Goal: Transaction & Acquisition: Purchase product/service

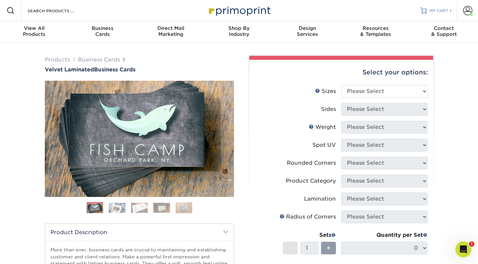
click at [434, 9] on span "MY CART" at bounding box center [439, 11] width 19 height 6
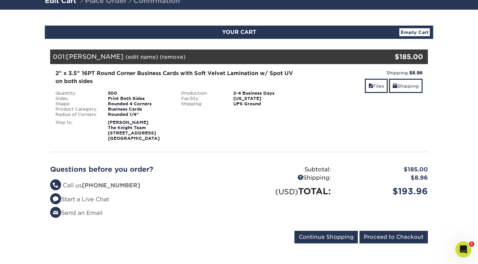
scroll to position [55, 0]
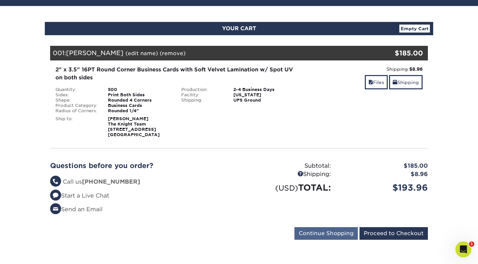
click at [325, 233] on input "Continue Shopping" at bounding box center [325, 233] width 63 height 13
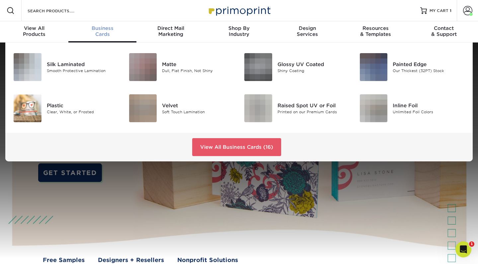
click at [106, 35] on div "Business Cards" at bounding box center [102, 31] width 68 height 12
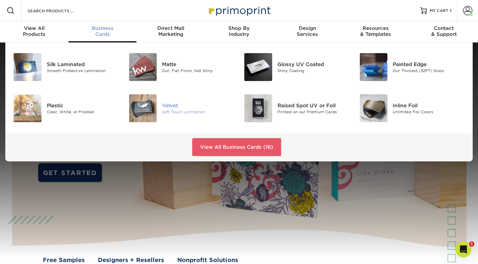
click at [153, 115] on img at bounding box center [143, 108] width 28 height 28
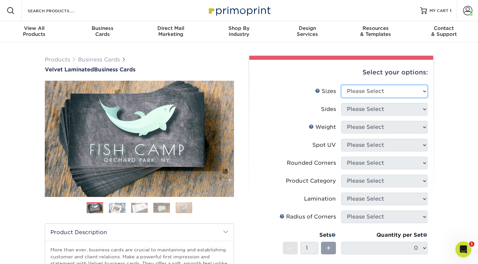
select select "2.00x3.50"
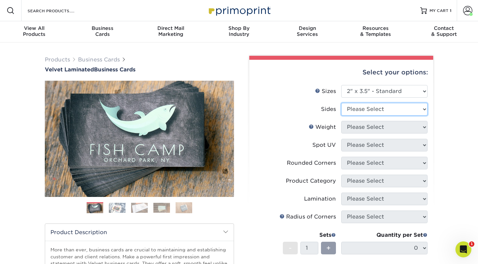
select select "13abbda7-1d64-4f25-8bb2-c179b224825d"
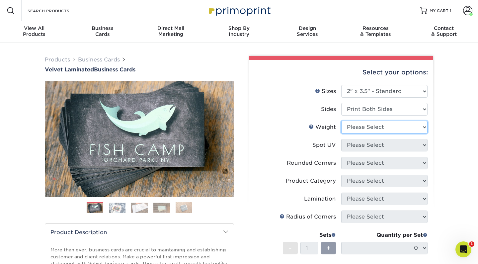
select select "16PT"
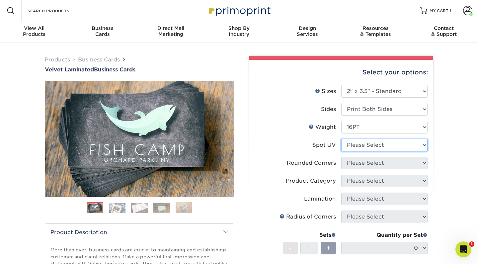
select select "1"
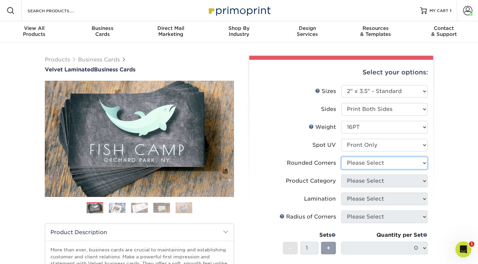
select select "7672df9e-0e0a-464d-8e1f-920c575e4da3"
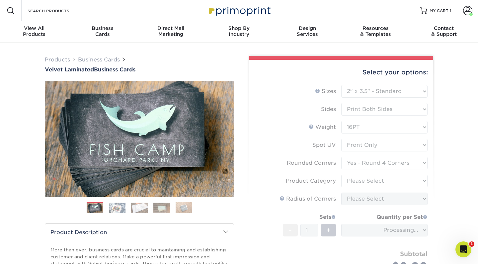
click at [363, 176] on form "Sizes Help Sizes Please Select 1.5" x 3.5" - Mini 1.75" x 3.5" - Mini 2" x 2" -…" at bounding box center [341, 186] width 173 height 203
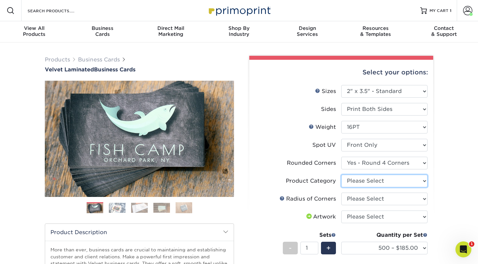
select select "3b5148f1-0588-4f88-a218-97bcfdce65c1"
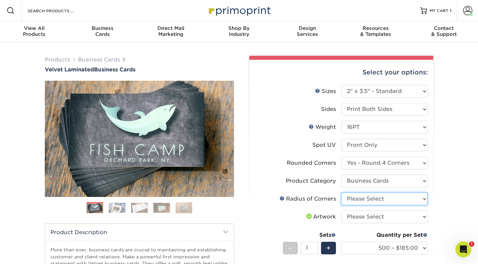
select select "479fbfe7-6a0c-4895-8c9a-81739b7486c9"
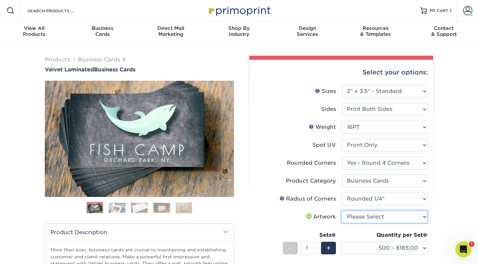
select select "upload"
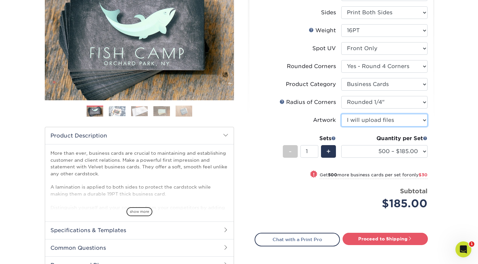
scroll to position [98, 0]
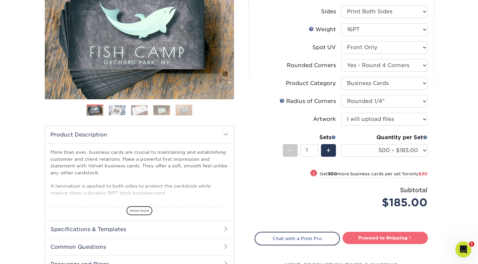
click at [364, 235] on link "Proceed to Shipping" at bounding box center [385, 238] width 85 height 12
type input "Set 1"
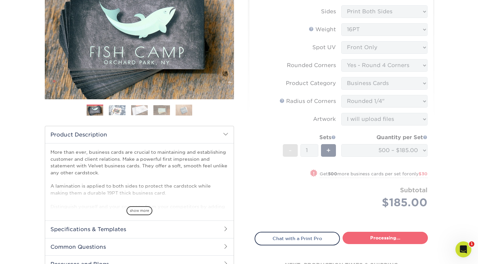
select select "17f778df-9369-4ad5-8ca2-d61a48b8ef27"
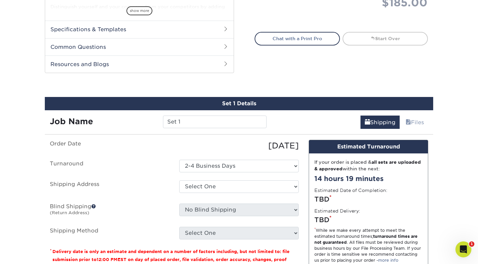
scroll to position [347, 0]
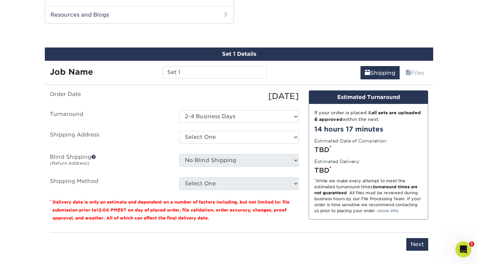
click at [145, 178] on label "Shipping Method" at bounding box center [109, 183] width 129 height 13
click at [192, 71] on input "Set 1" at bounding box center [214, 72] width 103 height 13
type input "S"
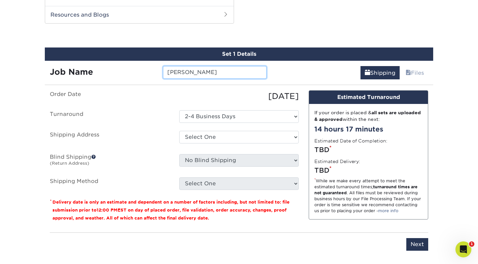
type input "K Weber"
click at [140, 138] on label "Shipping Address" at bounding box center [109, 138] width 129 height 15
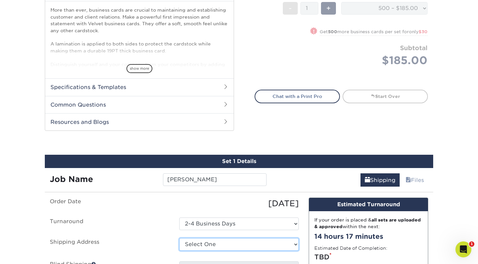
scroll to position [323, 0]
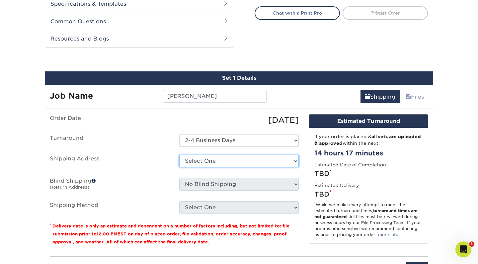
select select "newaddress"
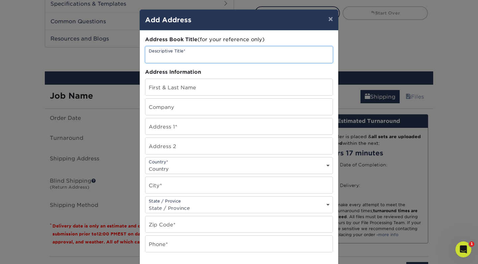
click at [207, 52] on input "text" at bounding box center [238, 54] width 187 height 16
type input "The Knight Team"
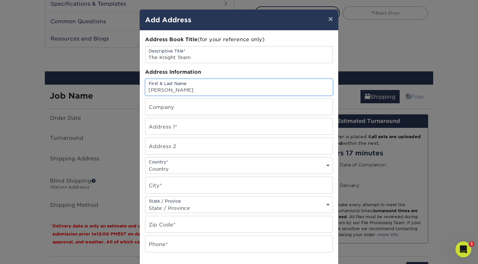
type input "Malory Sykes"
type input "The Knight Team"
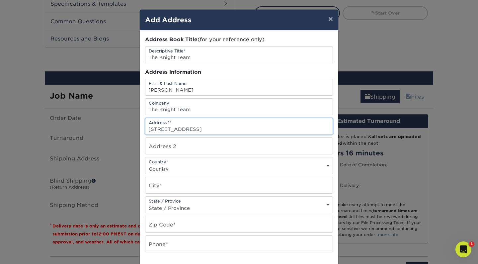
type input "2940 E Harbor Rd"
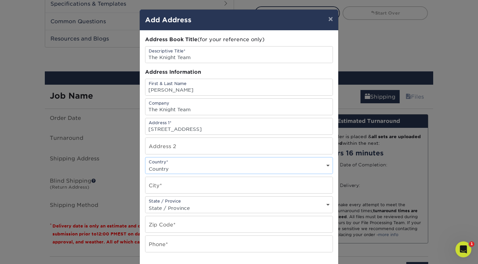
select select "US"
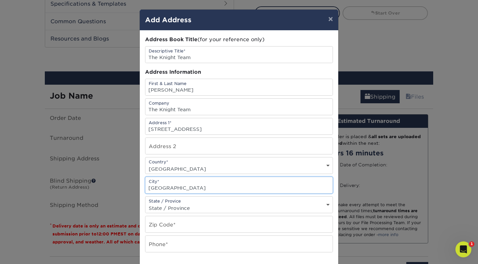
type input "Port Clinton"
select select "OH"
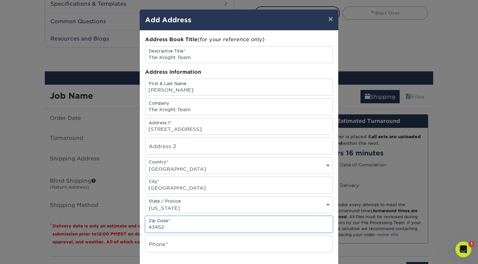
type input "43452"
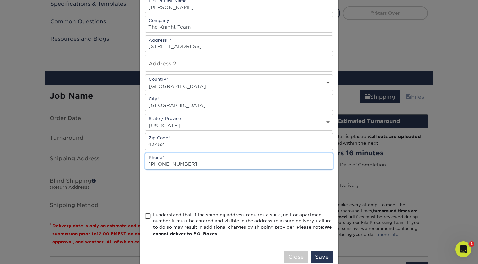
scroll to position [91, 0]
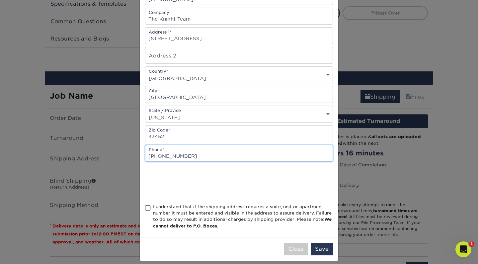
type input "419-680-0713"
click at [147, 210] on span at bounding box center [148, 208] width 6 height 6
click at [0, 0] on input "I understand that if the shipping address requires a suite, unit or apartment n…" at bounding box center [0, 0] width 0 height 0
click at [322, 253] on button "Save" at bounding box center [322, 249] width 22 height 13
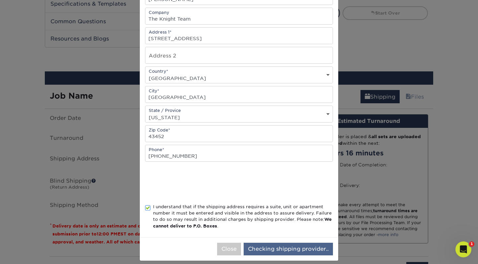
scroll to position [0, 0]
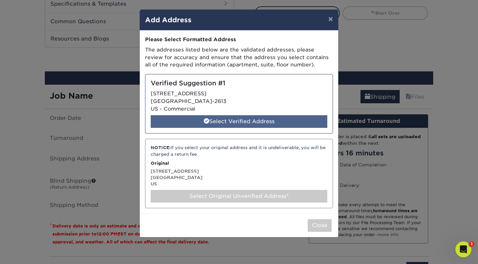
click at [243, 118] on div "Select Verified Address" at bounding box center [239, 121] width 177 height 13
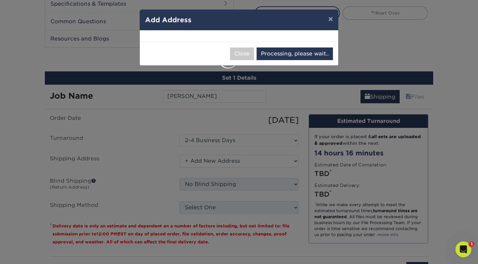
select select "285543"
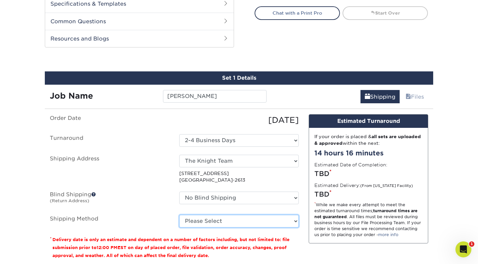
select select "03"
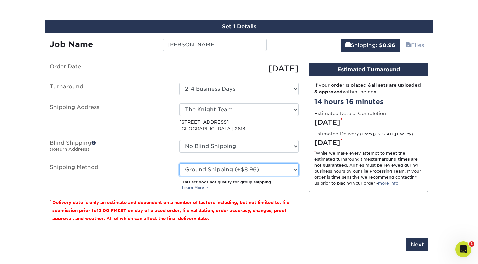
scroll to position [377, 0]
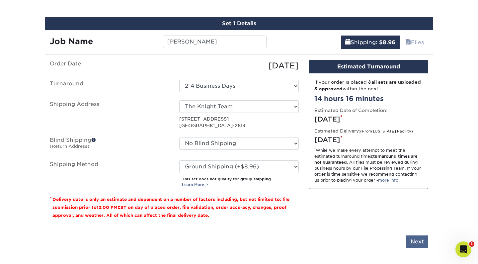
click at [411, 242] on input "Next" at bounding box center [417, 241] width 22 height 13
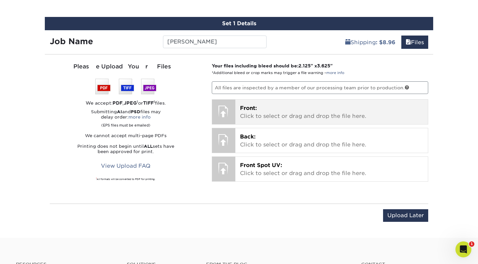
click at [277, 104] on p "Front: Click to select or drag and drop the file here." at bounding box center [332, 112] width 184 height 16
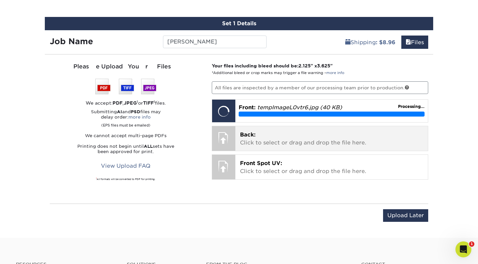
click at [308, 137] on p "Back: Click to select or drag and drop the file here." at bounding box center [332, 139] width 184 height 16
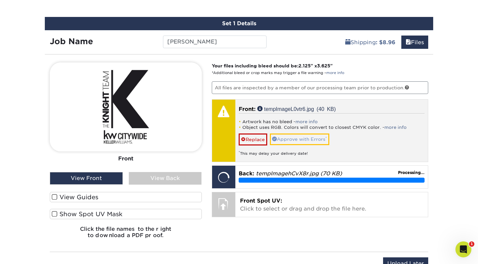
click at [317, 142] on link "Approve with Errors *" at bounding box center [299, 138] width 59 height 11
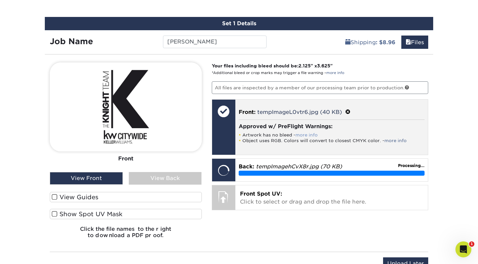
click at [301, 133] on link "more info" at bounding box center [306, 134] width 22 height 5
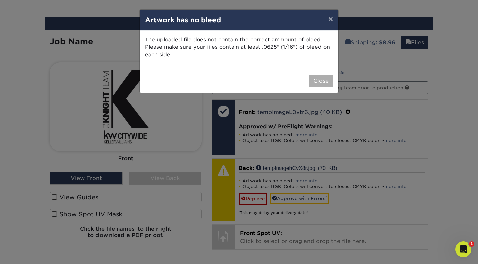
click at [314, 81] on button "Close" at bounding box center [321, 81] width 24 height 13
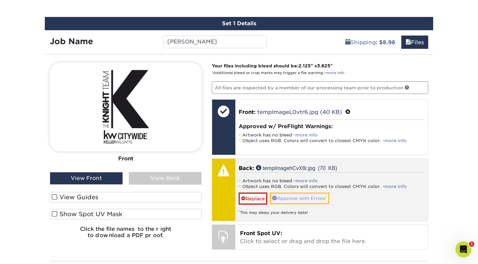
click at [303, 198] on link "Approve with Errors *" at bounding box center [299, 198] width 59 height 11
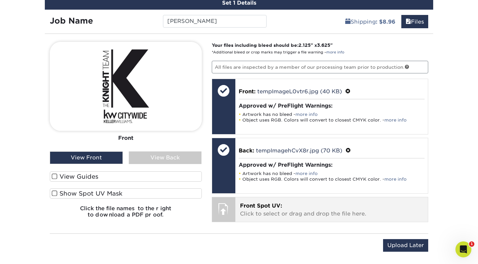
scroll to position [406, 0]
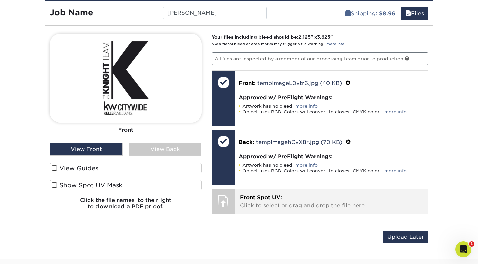
click at [317, 204] on p "Front Spot UV: Click to select or drag and drop the file here." at bounding box center [332, 202] width 184 height 16
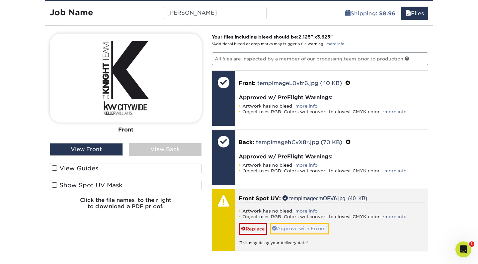
click at [295, 228] on link "Approve with Errors *" at bounding box center [299, 228] width 59 height 11
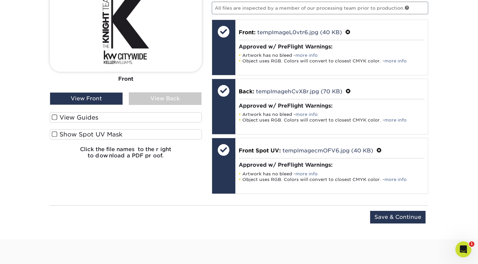
scroll to position [459, 0]
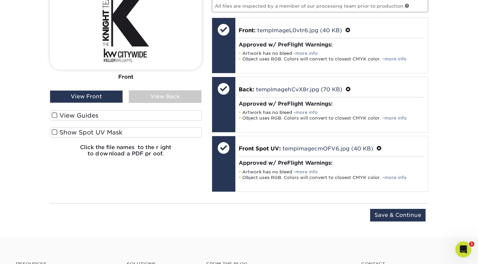
click at [389, 221] on div "Upload Later Save & Continue Continue" at bounding box center [239, 219] width 378 height 21
click at [389, 213] on input "Save & Continue" at bounding box center [397, 215] width 55 height 13
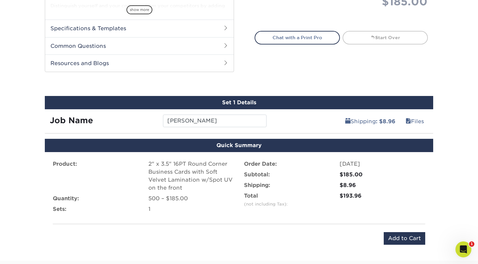
scroll to position [295, 0]
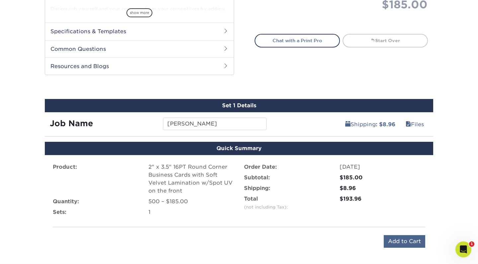
click at [392, 240] on input "Add to Cart" at bounding box center [404, 241] width 41 height 13
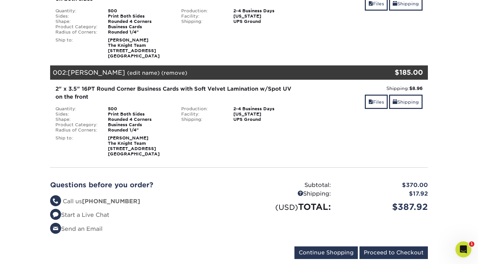
scroll to position [168, 0]
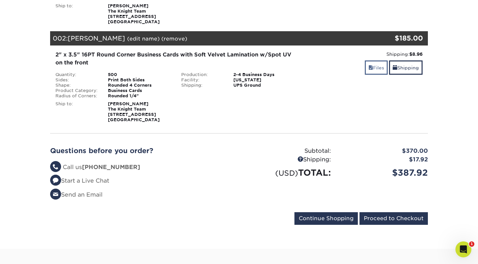
click at [369, 69] on span at bounding box center [370, 67] width 5 height 5
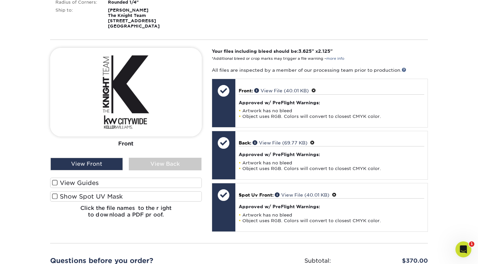
scroll to position [261, 0]
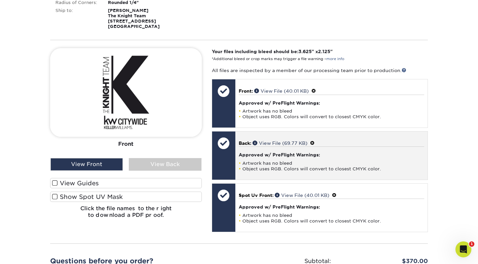
click at [274, 157] on div "Approved w/ PreFlight Warnings: Artwork has no bleed Object uses RGB. Colors wi…" at bounding box center [332, 158] width 186 height 25
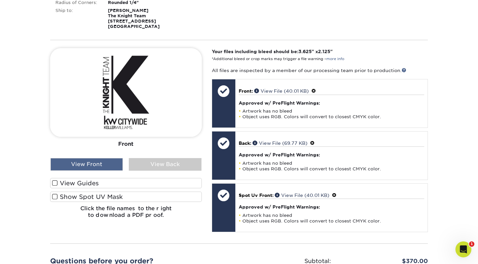
click at [114, 165] on div "View Front" at bounding box center [86, 164] width 72 height 13
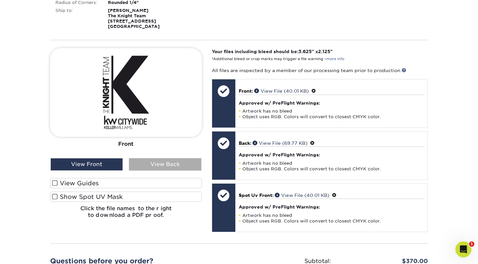
click at [155, 163] on div "View Back" at bounding box center [165, 164] width 72 height 13
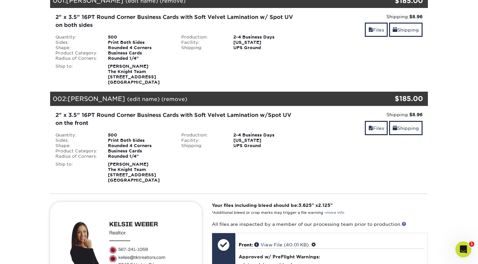
scroll to position [108, 0]
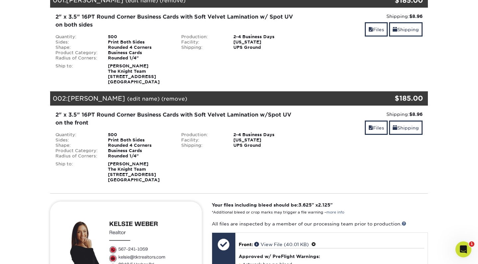
click at [127, 98] on link "(edit name)" at bounding box center [143, 99] width 33 height 6
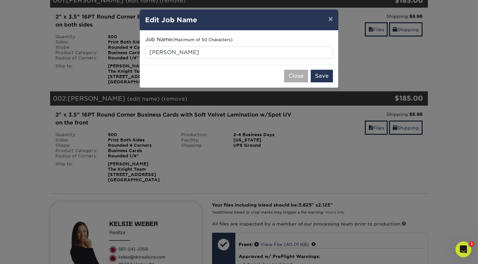
click at [301, 76] on button "Close" at bounding box center [296, 76] width 24 height 13
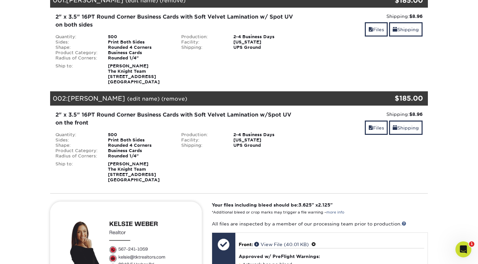
click at [161, 99] on link "(remove)" at bounding box center [174, 99] width 26 height 6
click at [292, 97] on link "Yes" at bounding box center [296, 99] width 9 height 6
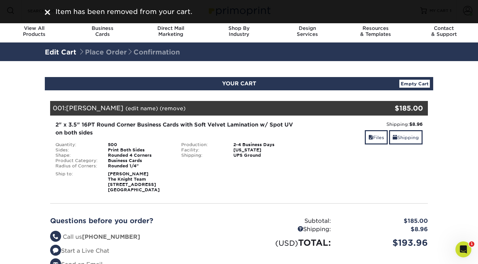
scroll to position [0, 0]
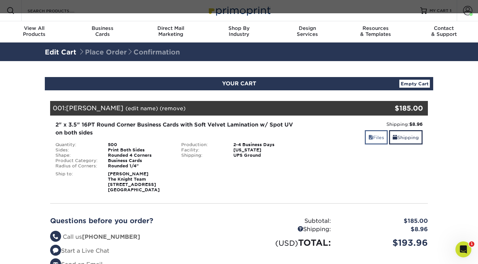
click at [368, 138] on span at bounding box center [370, 137] width 5 height 5
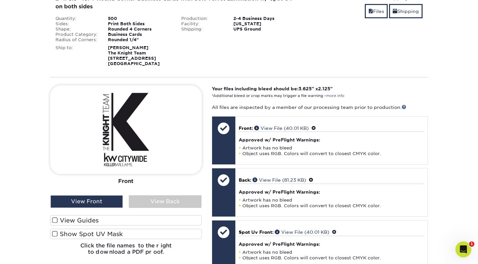
scroll to position [141, 0]
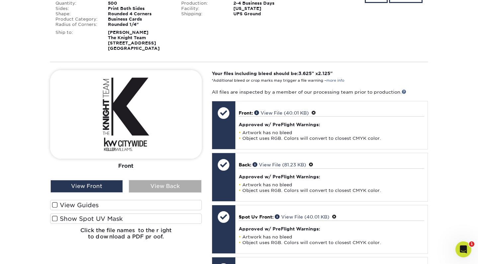
click at [148, 182] on div "View Back" at bounding box center [165, 186] width 72 height 13
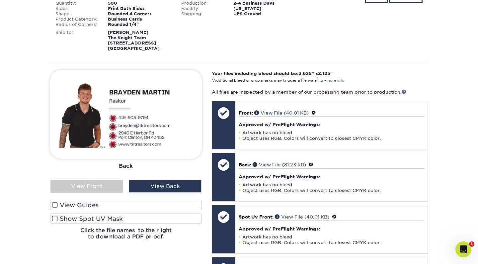
click at [461, 143] on section "YOUR CART Empty Cart Your Cart is Empty View Account Active Orders Order Histor…" at bounding box center [239, 176] width 478 height 513
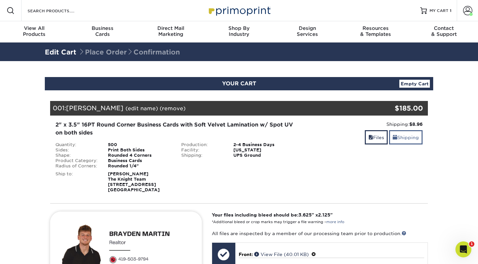
scroll to position [0, 0]
click at [395, 134] on link "Shipping" at bounding box center [406, 137] width 34 height 14
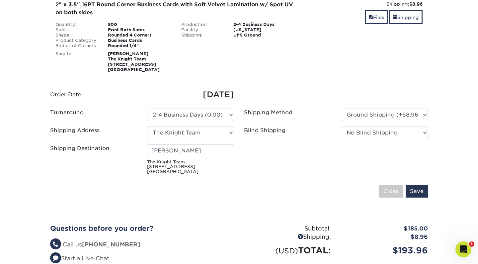
scroll to position [163, 0]
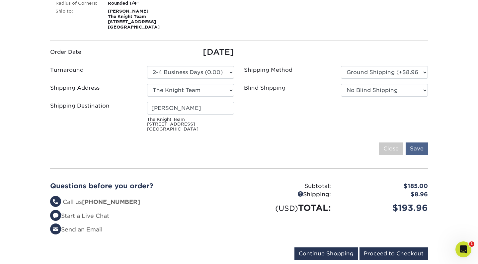
click at [412, 147] on input "Save" at bounding box center [417, 148] width 22 height 13
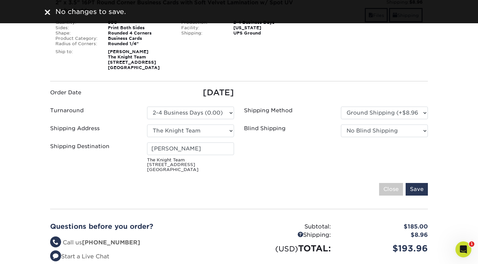
scroll to position [172, 0]
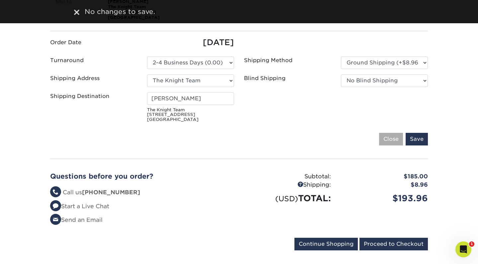
click at [391, 138] on input "Close" at bounding box center [391, 139] width 24 height 13
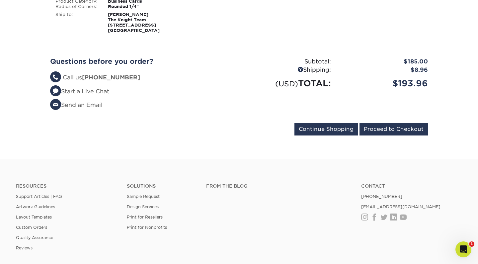
scroll to position [160, 0]
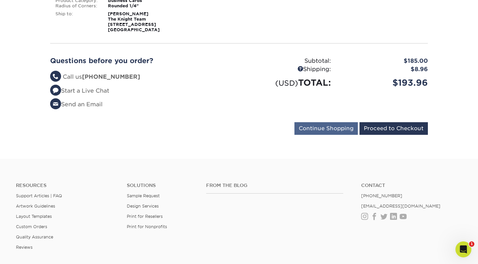
click at [309, 126] on input "Continue Shopping" at bounding box center [325, 128] width 63 height 13
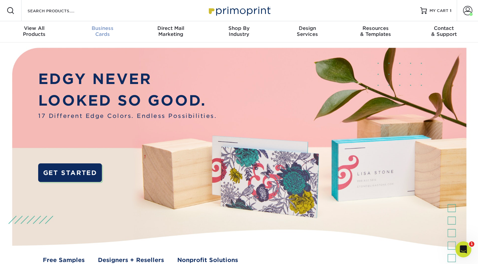
click at [103, 33] on div "Business Cards" at bounding box center [102, 31] width 68 height 12
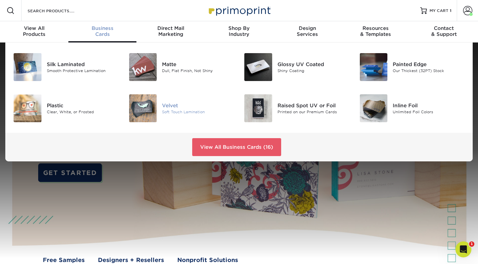
click at [151, 114] on img at bounding box center [143, 108] width 28 height 28
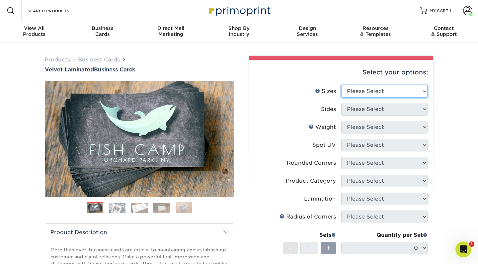
select select "2.00x3.50"
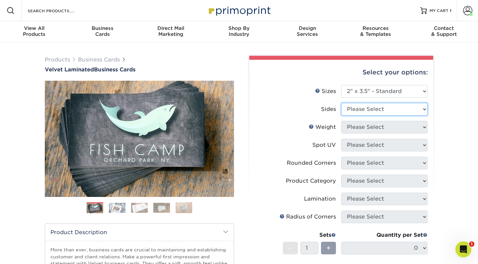
select select "13abbda7-1d64-4f25-8bb2-c179b224825d"
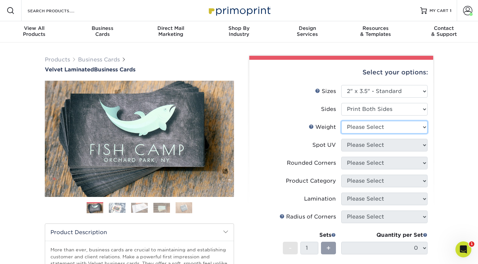
select select "16PT"
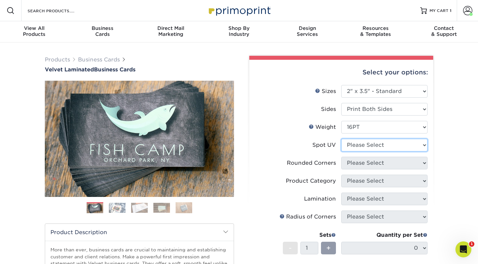
select select "0"
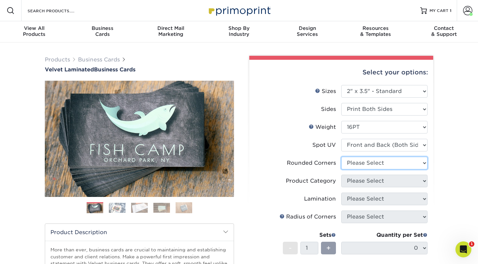
select select "7672df9e-0e0a-464d-8e1f-920c575e4da3"
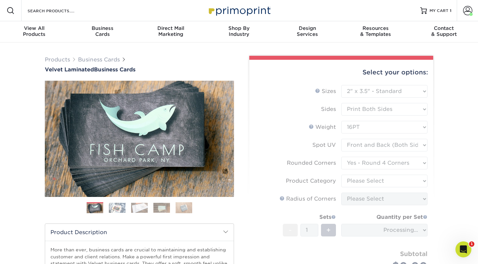
click at [360, 180] on form "Sizes Help Sizes Please Select 1.5" x 3.5" - Mini 1.75" x 3.5" - Mini 2" x 2" -…" at bounding box center [341, 186] width 173 height 203
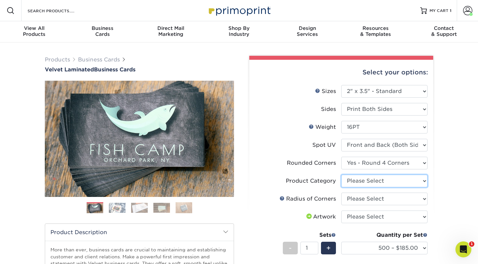
select select "3b5148f1-0588-4f88-a218-97bcfdce65c1"
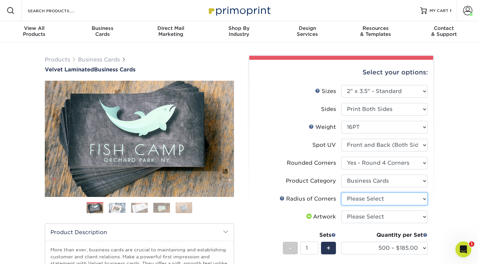
select select "479fbfe7-6a0c-4895-8c9a-81739b7486c9"
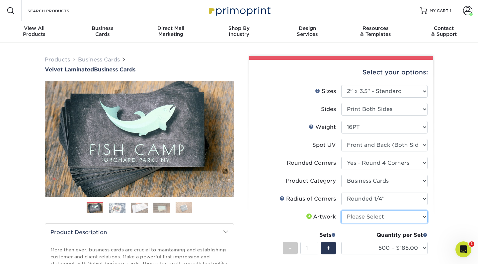
select select "upload"
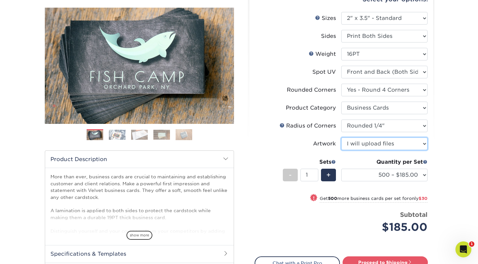
scroll to position [73, 0]
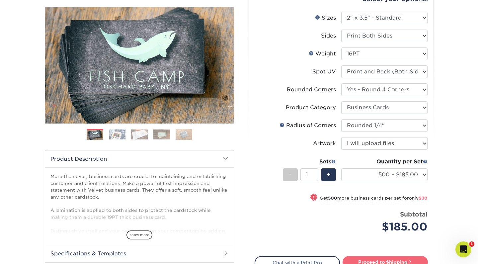
click at [376, 261] on link "Proceed to Shipping" at bounding box center [385, 262] width 85 height 12
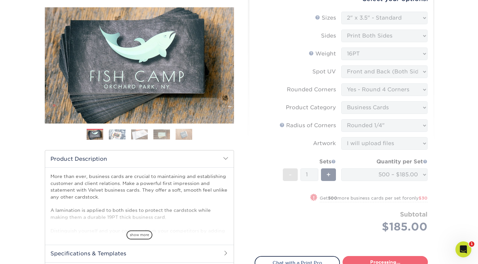
type input "Set 1"
select select "324fe1f0-70d0-4914-adf4-8f61103db615"
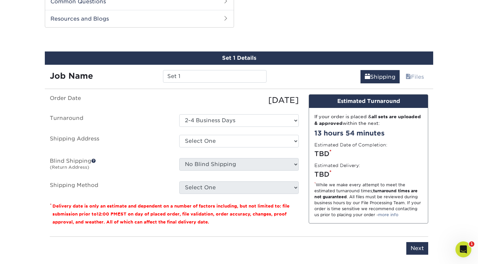
scroll to position [347, 0]
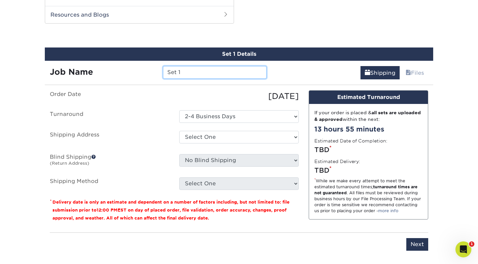
click at [192, 75] on input "Set 1" at bounding box center [214, 72] width 103 height 13
type input "K WEBER"
click at [134, 123] on ul "Order Date 08/28/2025 Turnaround Select One 2-4 Business Days Shipping Address …" at bounding box center [174, 140] width 249 height 100
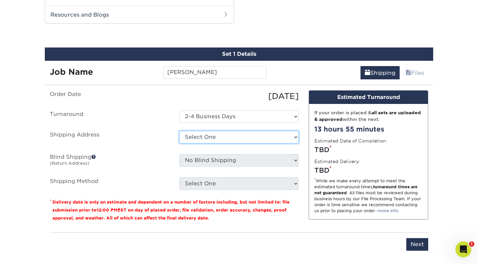
select select "285543"
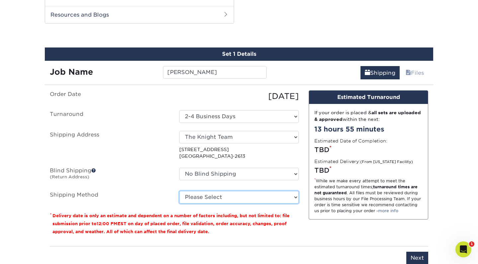
select select "03"
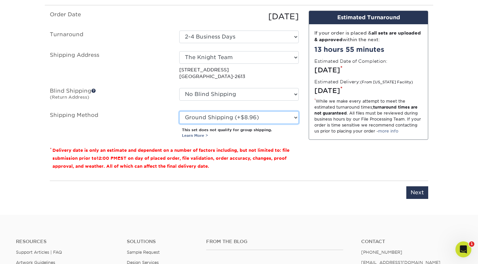
scroll to position [495, 0]
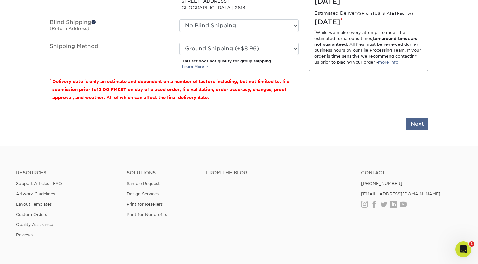
click at [417, 122] on input "Next" at bounding box center [417, 124] width 22 height 13
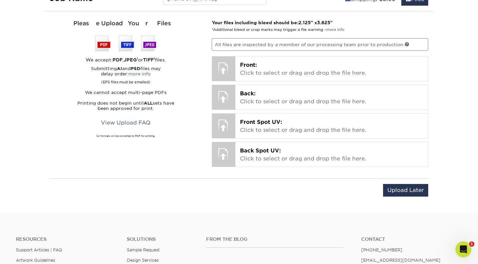
scroll to position [418, 0]
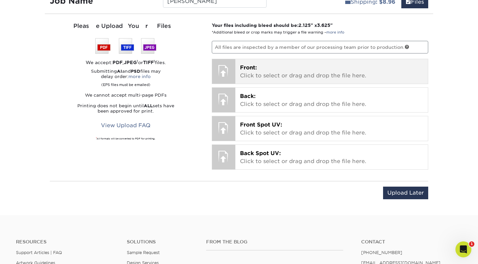
click at [278, 62] on div "Front: Click to select or drag and drop the file here. Choose file" at bounding box center [331, 71] width 193 height 25
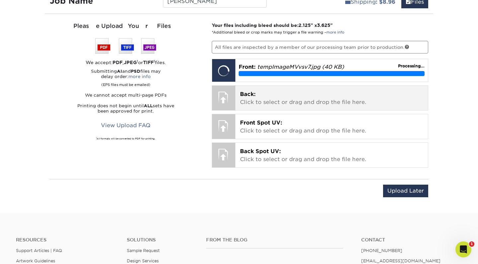
click at [286, 100] on p "Back: Click to select or drag and drop the file here." at bounding box center [332, 98] width 184 height 16
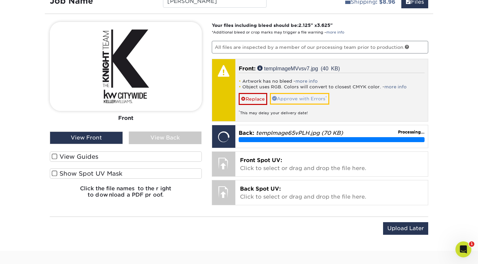
click at [311, 100] on link "Approve with Errors *" at bounding box center [299, 98] width 59 height 11
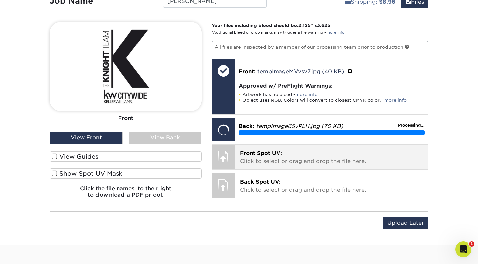
click at [284, 158] on p "Front Spot UV: Click to select or drag and drop the file here." at bounding box center [332, 157] width 184 height 16
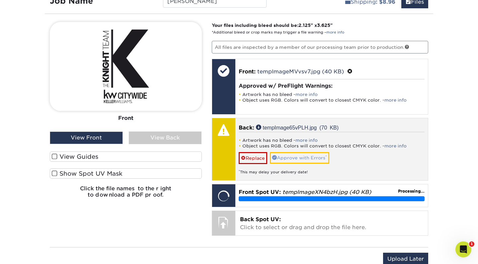
click at [316, 154] on link "Approve with Errors *" at bounding box center [299, 157] width 59 height 11
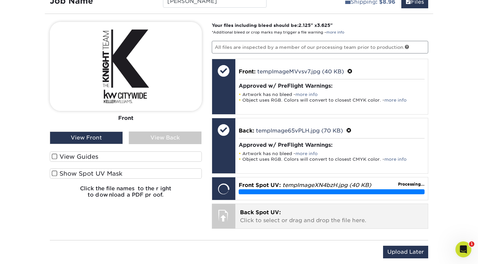
click at [311, 204] on div "Back Spot UV: Click to select or drag and drop the file here. Choose file" at bounding box center [331, 216] width 193 height 25
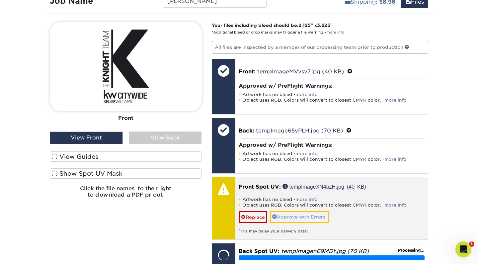
click at [298, 221] on link "Approve with Errors *" at bounding box center [299, 216] width 59 height 11
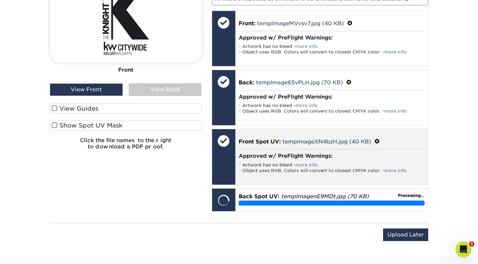
scroll to position [466, 0]
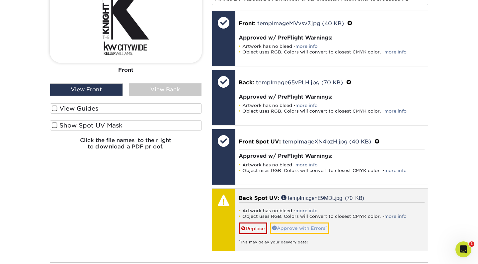
click at [310, 222] on link "Approve with Errors *" at bounding box center [299, 227] width 59 height 11
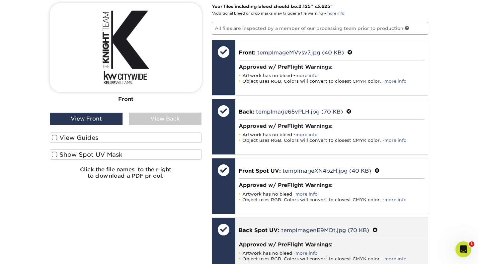
scroll to position [429, 0]
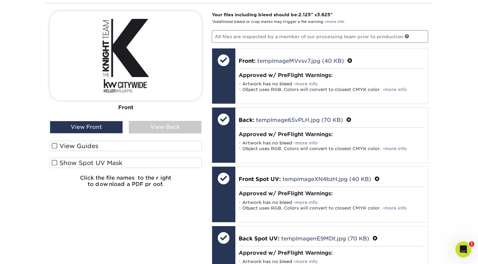
click at [53, 144] on span at bounding box center [55, 146] width 6 height 6
click at [0, 0] on input "View Guides" at bounding box center [0, 0] width 0 height 0
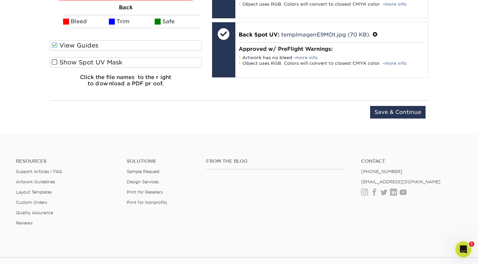
scroll to position [647, 0]
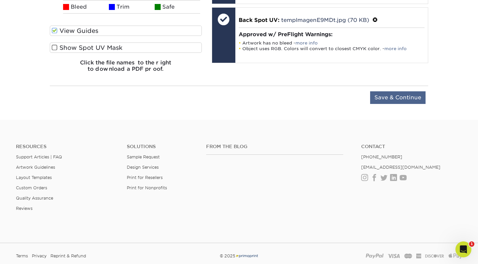
click at [402, 93] on input "Save & Continue" at bounding box center [397, 97] width 55 height 13
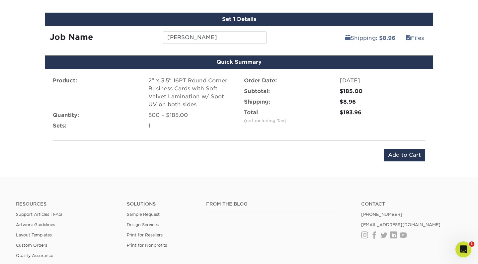
scroll to position [351, 0]
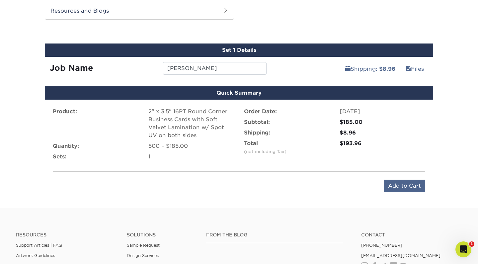
click at [406, 187] on input "Add to Cart" at bounding box center [404, 186] width 41 height 13
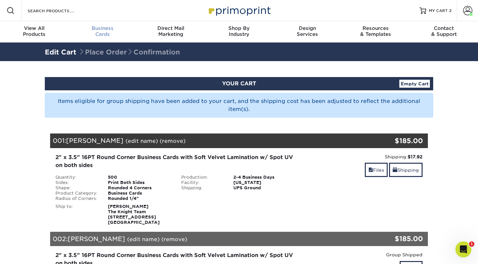
click at [108, 31] on div "Business Cards" at bounding box center [102, 31] width 68 height 12
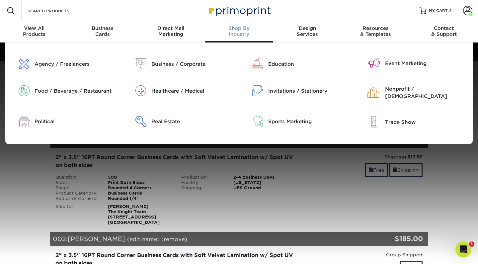
click at [242, 32] on div "Shop By Industry" at bounding box center [239, 31] width 68 height 12
click at [172, 120] on div "Real Estate" at bounding box center [192, 121] width 83 height 7
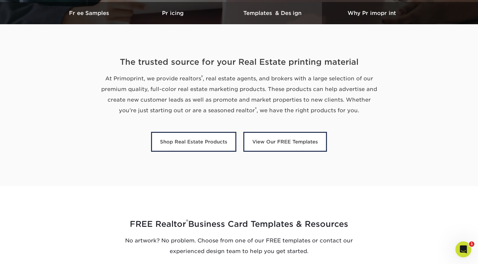
scroll to position [216, 0]
